Goal: Task Accomplishment & Management: Use online tool/utility

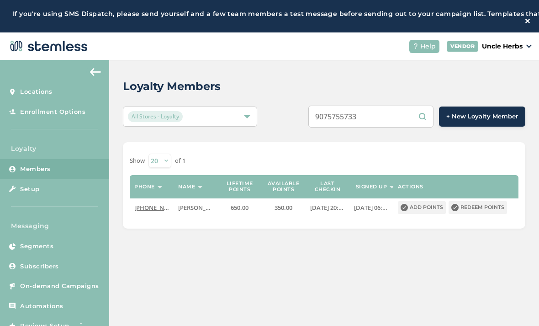
scroll to position [51, 0]
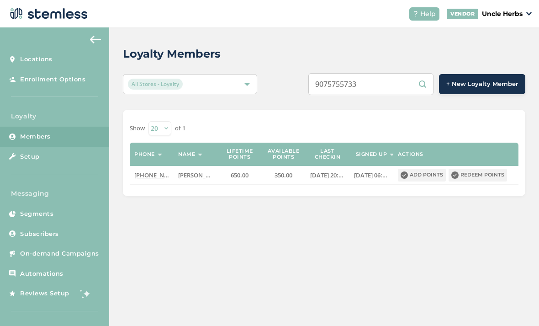
click at [396, 73] on input "9075755733" at bounding box center [370, 84] width 125 height 22
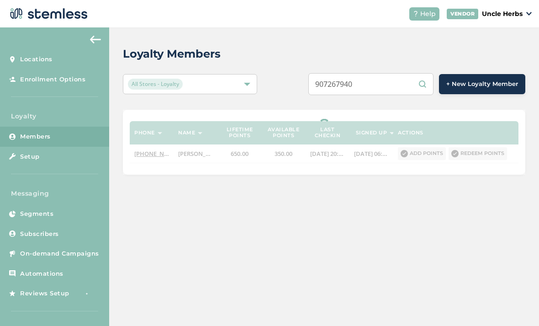
type input "9072679403"
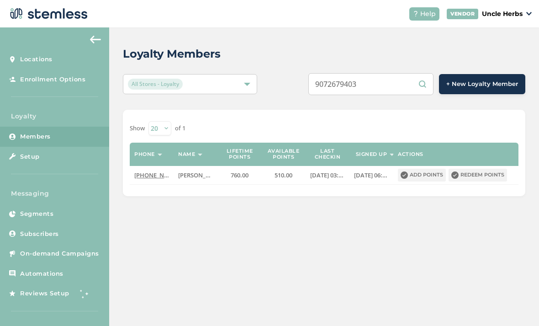
click at [395, 73] on input "9072679403" at bounding box center [370, 84] width 125 height 22
click at [394, 73] on input "9072679403" at bounding box center [370, 84] width 125 height 22
paste input "text"
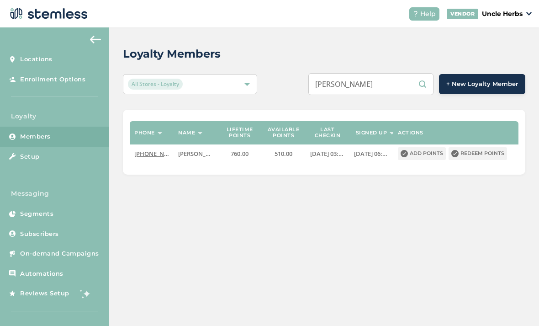
type input "[PERSON_NAME]"
click at [151, 149] on span "[PHONE_NUMBER]" at bounding box center [160, 153] width 53 height 8
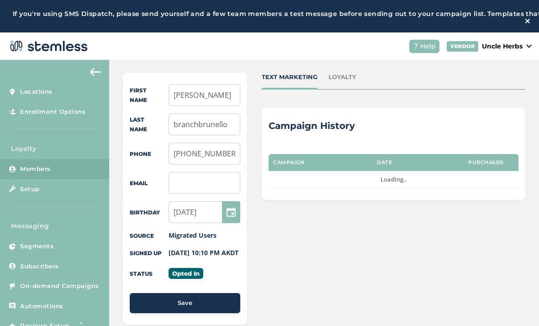
scroll to position [86, 0]
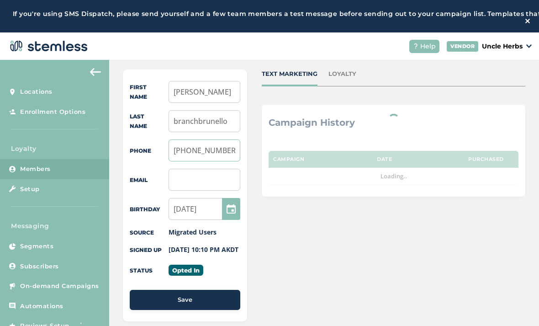
click at [222, 149] on input "[PHONE_NUMBER]" at bounding box center [205, 150] width 72 height 22
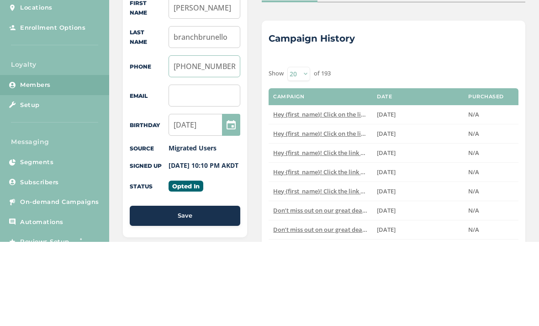
click at [221, 139] on input "[PHONE_NUMBER]" at bounding box center [205, 150] width 72 height 22
click at [223, 139] on input "[PHONE_NUMBER]" at bounding box center [205, 150] width 72 height 22
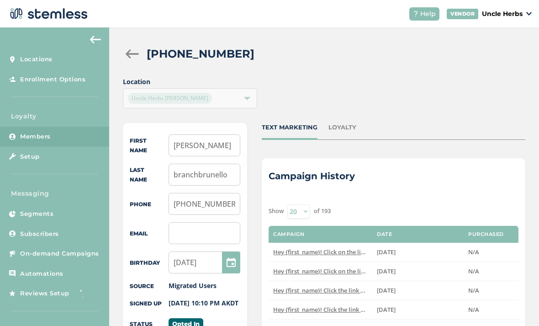
scroll to position [0, 0]
click at [133, 49] on div at bounding box center [132, 53] width 18 height 9
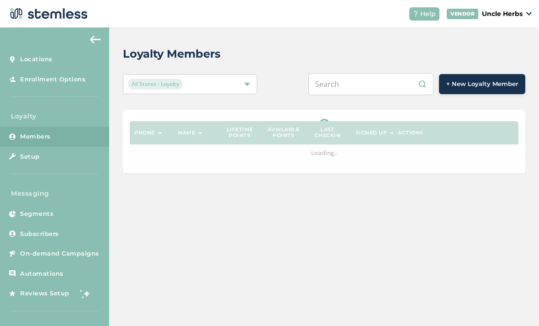
click at [356, 73] on input "text" at bounding box center [370, 84] width 125 height 22
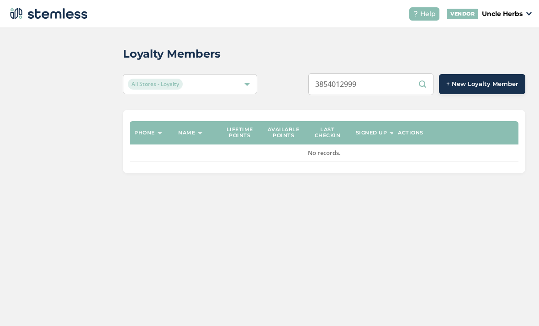
type input "3854012999"
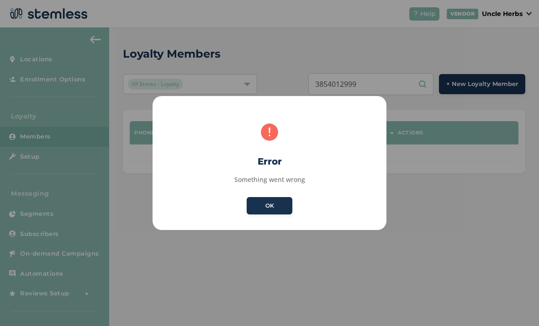
click at [278, 210] on button "OK" at bounding box center [270, 205] width 46 height 17
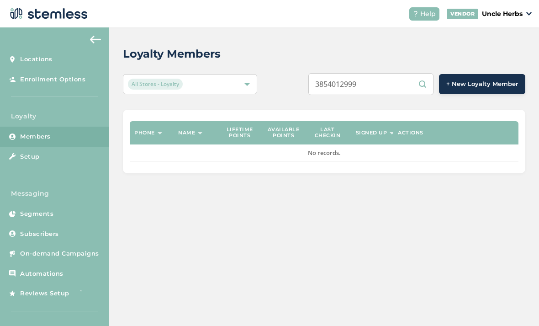
click at [388, 73] on input "3854012999" at bounding box center [370, 84] width 125 height 22
click at [390, 73] on input "3854012999" at bounding box center [370, 84] width 125 height 22
click at [393, 73] on input "3854012999" at bounding box center [370, 84] width 125 height 22
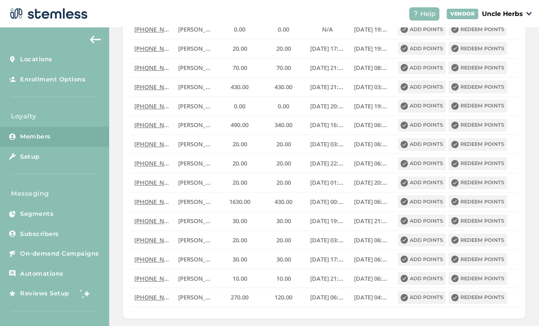
scroll to position [241, 0]
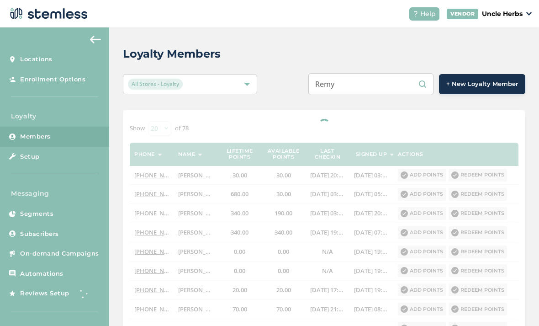
scroll to position [-1, 0]
click at [372, 73] on input "Remy" at bounding box center [370, 84] width 125 height 22
click at [371, 73] on input "Remy" at bounding box center [370, 84] width 125 height 22
click at [372, 73] on input "Remy" at bounding box center [370, 84] width 125 height 22
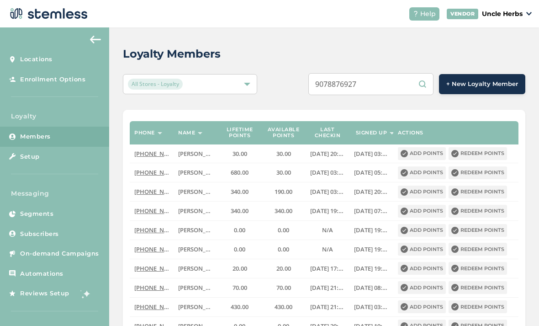
click at [402, 73] on input "9078876927" at bounding box center [370, 84] width 125 height 22
click at [417, 73] on input "9078876927" at bounding box center [370, 84] width 125 height 22
click at [420, 73] on input "9078876927" at bounding box center [370, 84] width 125 height 22
click at [424, 73] on input "9078876927" at bounding box center [370, 84] width 125 height 22
click at [428, 73] on input "9078876927" at bounding box center [370, 84] width 125 height 22
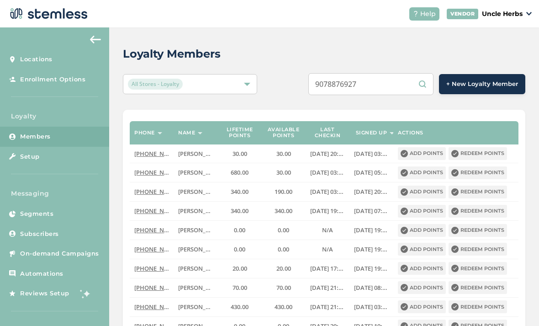
click at [409, 73] on input "9078876927" at bounding box center [370, 84] width 125 height 22
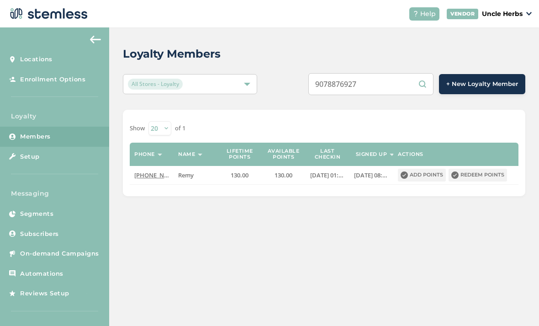
type input "9078876927"
click at [425, 73] on input "9078876927" at bounding box center [370, 84] width 125 height 22
click at [394, 73] on input "9078876927" at bounding box center [370, 84] width 125 height 22
click at [393, 73] on input "9078876927" at bounding box center [370, 84] width 125 height 22
click at [395, 73] on input "9078876927" at bounding box center [370, 84] width 125 height 22
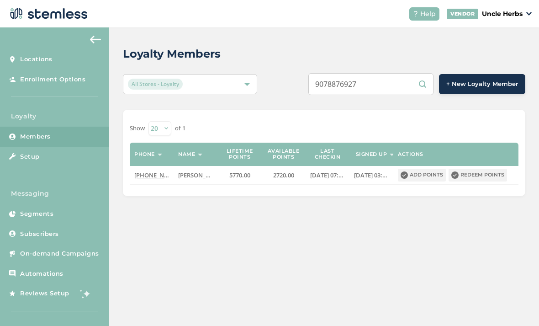
click at [392, 73] on input "9078876927" at bounding box center [370, 84] width 125 height 22
click at [389, 73] on input "9078876927" at bounding box center [370, 84] width 125 height 22
paste input "9521906"
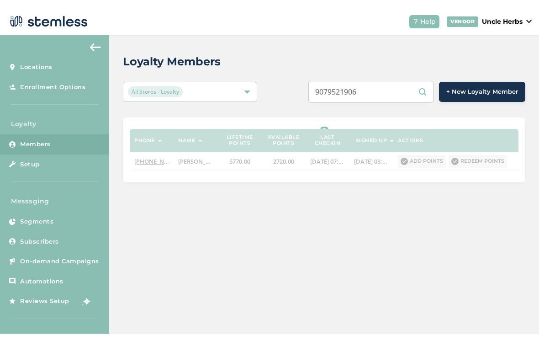
scroll to position [47, 0]
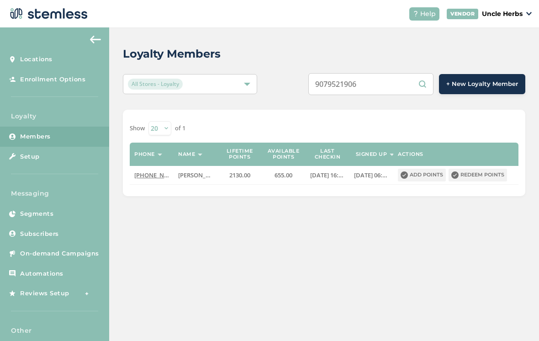
type input "9079521906"
click at [479, 169] on button "Redeem points" at bounding box center [478, 175] width 59 height 13
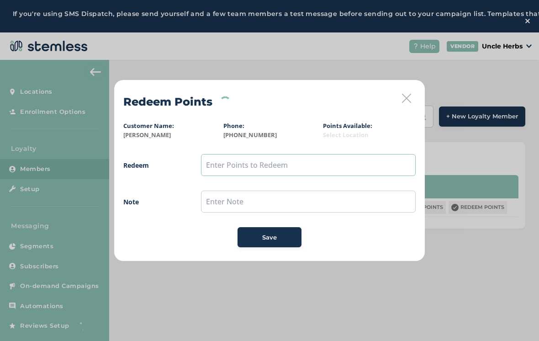
click at [250, 163] on input "text" at bounding box center [308, 165] width 215 height 22
type input "250"
click at [261, 238] on div "Save" at bounding box center [269, 237] width 49 height 9
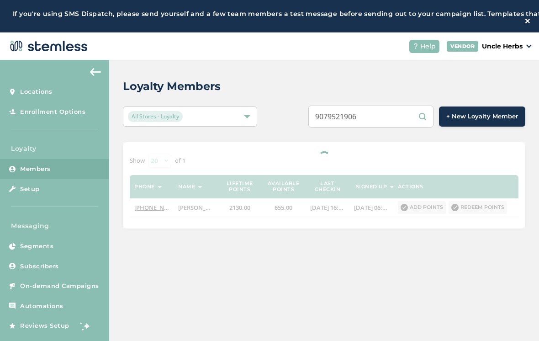
click at [391, 118] on input "9079521906" at bounding box center [370, 117] width 125 height 22
click at [393, 115] on input "9079521906" at bounding box center [370, 117] width 125 height 22
click at [395, 110] on input "9079521906" at bounding box center [370, 117] width 125 height 22
click at [390, 120] on input "9079521906" at bounding box center [370, 117] width 125 height 22
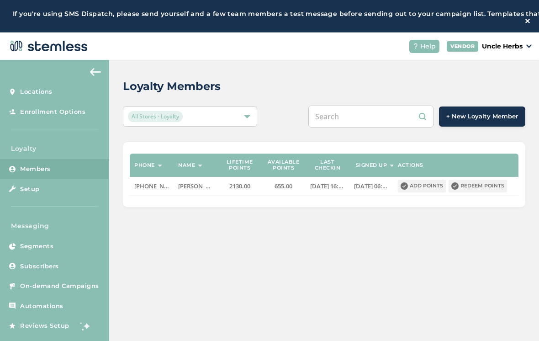
click at [360, 114] on input "text" at bounding box center [370, 117] width 125 height 22
click at [358, 116] on input "text" at bounding box center [370, 117] width 125 height 22
paste input "[PHONE_NUMBER]"
click at [369, 116] on input "[PHONE_NUMBER]" at bounding box center [370, 117] width 125 height 22
click at [377, 118] on input "[PHONE_NUMBER]" at bounding box center [370, 117] width 125 height 22
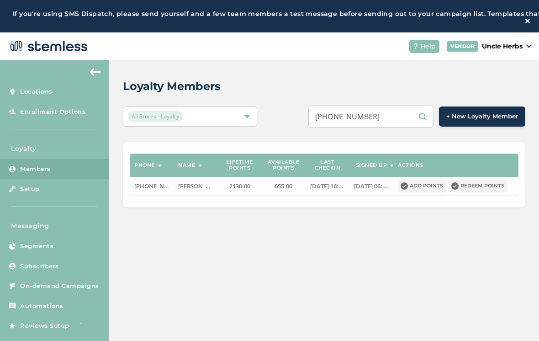
click at [357, 119] on input "[PHONE_NUMBER]" at bounding box center [370, 117] width 125 height 22
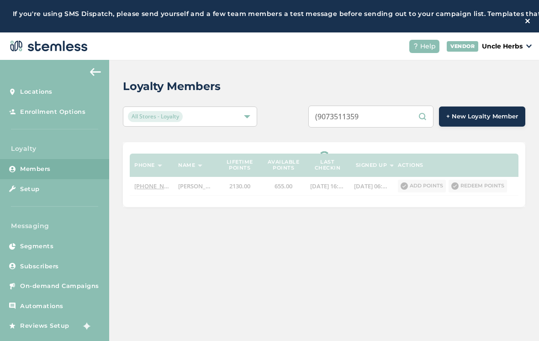
click at [344, 117] on input "(9073511359" at bounding box center [370, 117] width 125 height 22
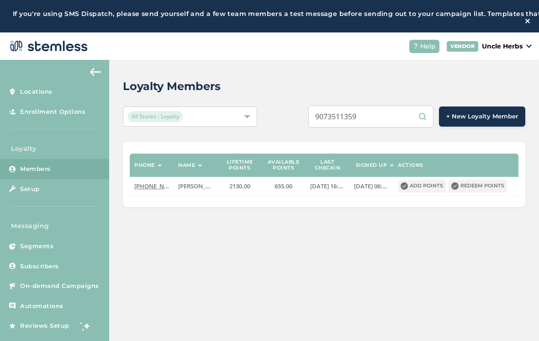
click at [397, 112] on input "9073511359" at bounding box center [370, 117] width 125 height 22
type input "9073511359"
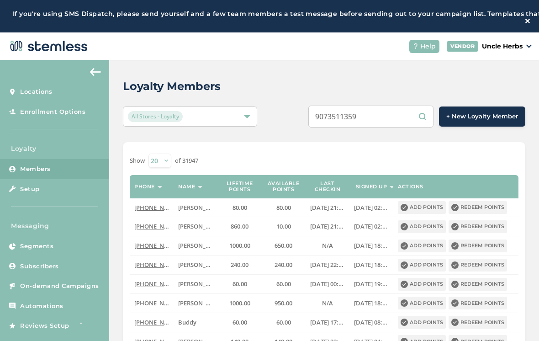
click at [392, 117] on input "9073511359" at bounding box center [370, 117] width 125 height 22
click at [399, 118] on input "9073511359" at bounding box center [370, 117] width 125 height 22
click at [391, 115] on input "9073511359" at bounding box center [370, 117] width 125 height 22
click at [392, 122] on input "9073511359" at bounding box center [370, 117] width 125 height 22
click at [390, 116] on input "9073511359" at bounding box center [370, 117] width 125 height 22
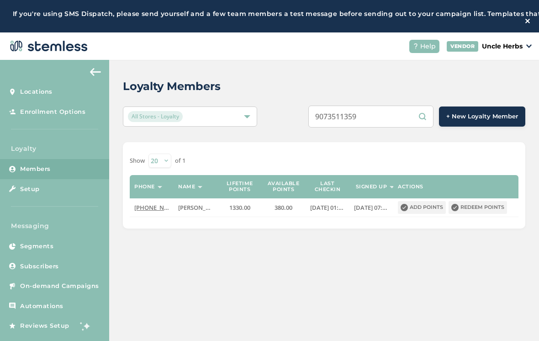
click at [485, 209] on button "Redeem points" at bounding box center [478, 207] width 59 height 13
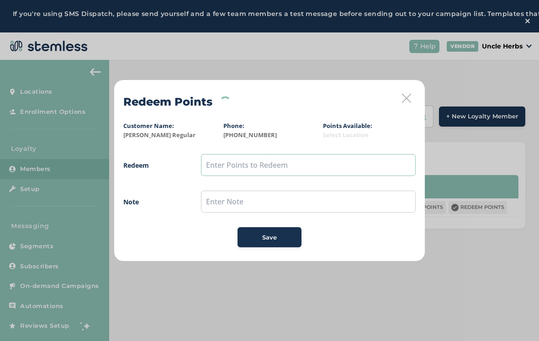
click at [318, 160] on input "text" at bounding box center [308, 165] width 215 height 22
type input "250"
click at [276, 236] on span "Save" at bounding box center [269, 237] width 15 height 9
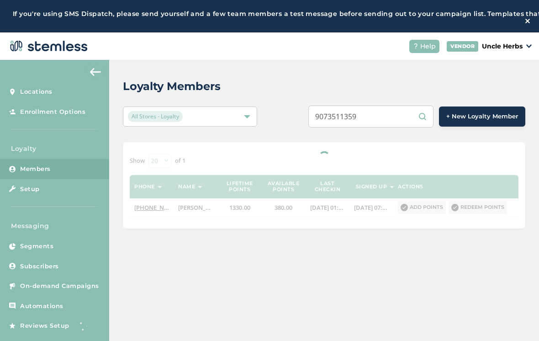
click at [393, 119] on input "9073511359" at bounding box center [370, 117] width 125 height 22
click at [393, 118] on input "9073511359" at bounding box center [370, 117] width 125 height 22
click at [395, 117] on input "9073511359" at bounding box center [370, 117] width 125 height 22
paste input "[PHONE_NUMBER]"
click at [372, 113] on input "[PHONE_NUMBER]" at bounding box center [370, 117] width 125 height 22
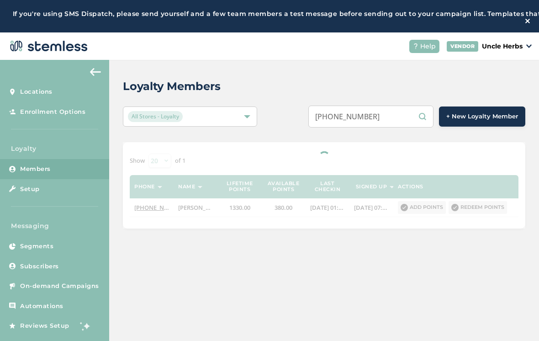
click at [356, 116] on input "[PHONE_NUMBER]" at bounding box center [370, 117] width 125 height 22
click at [359, 116] on input "[PHONE_NUMBER]" at bounding box center [370, 117] width 125 height 22
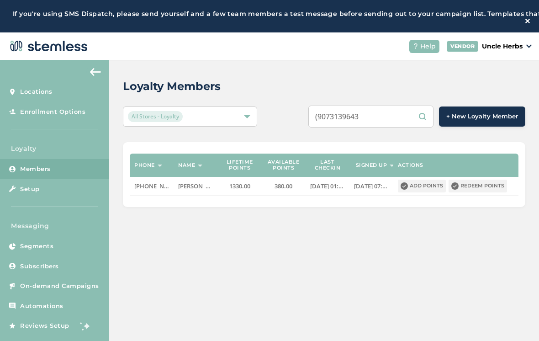
click at [343, 120] on input "(9073139643" at bounding box center [370, 117] width 125 height 22
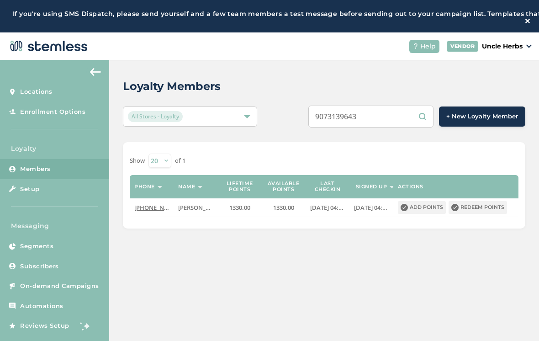
type input "9073139643"
click at [478, 207] on button "Redeem points" at bounding box center [478, 207] width 59 height 13
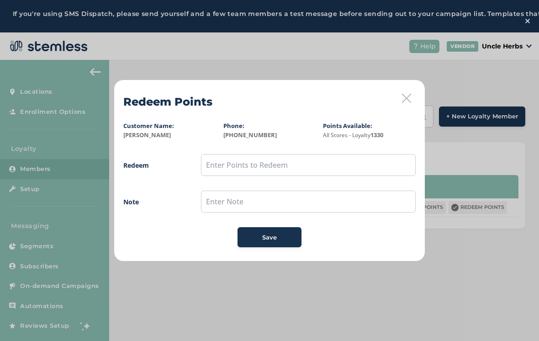
click at [409, 100] on icon at bounding box center [406, 98] width 9 height 9
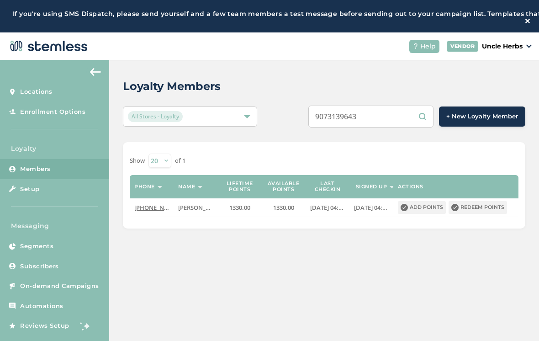
click at [475, 202] on button "Redeem points" at bounding box center [478, 207] width 59 height 13
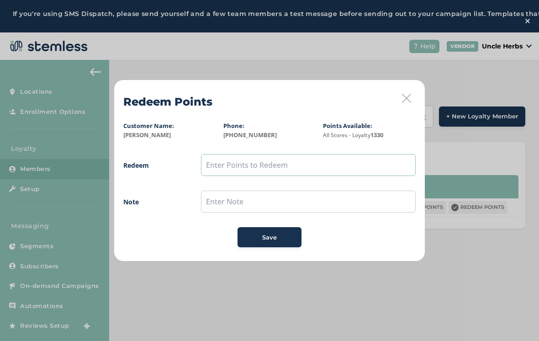
click at [292, 165] on input "text" at bounding box center [308, 165] width 215 height 22
click at [228, 160] on input "text" at bounding box center [308, 165] width 215 height 22
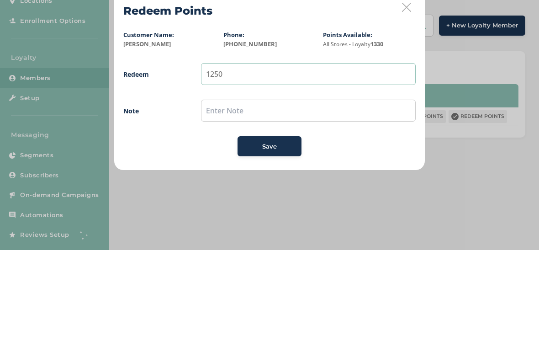
type input "1250"
click at [293, 191] on input "text" at bounding box center [308, 202] width 215 height 22
type input "P"
type input "2 hoodies and purchase"
click at [282, 227] on button "Save" at bounding box center [270, 237] width 64 height 20
